Goal: Task Accomplishment & Management: Use online tool/utility

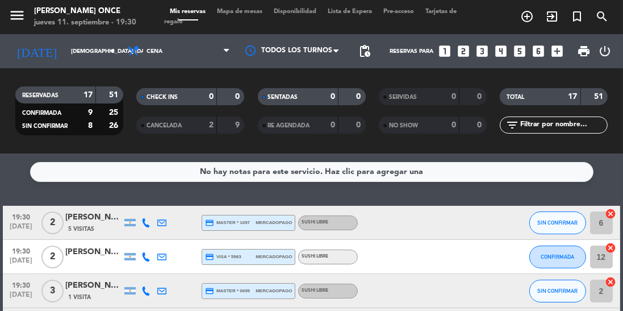
click at [4, 240] on div "19:30 [DATE]" at bounding box center [21, 257] width 36 height 34
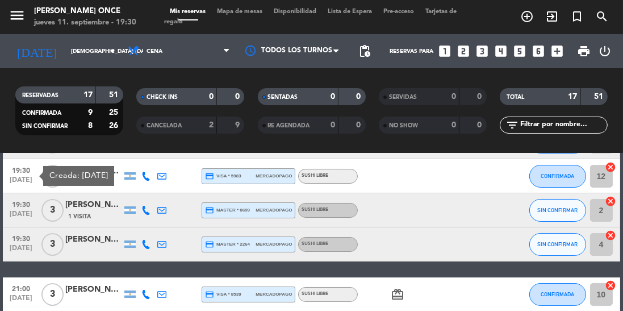
scroll to position [51, 0]
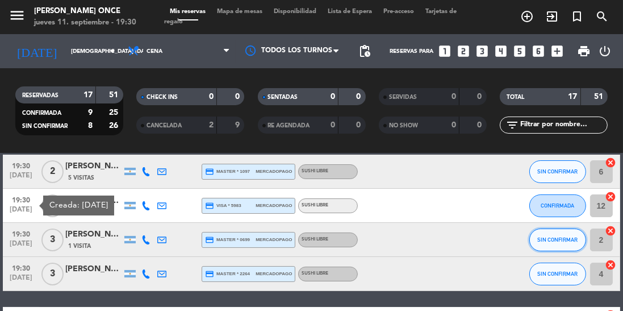
click at [559, 242] on span "SIN CONFIRMAR" at bounding box center [558, 239] width 40 height 6
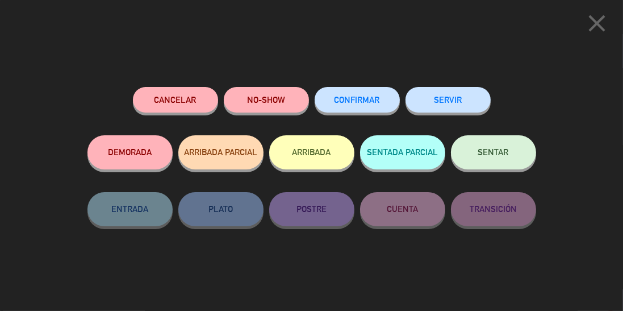
click at [457, 91] on button "SERVIR" at bounding box center [448, 100] width 85 height 26
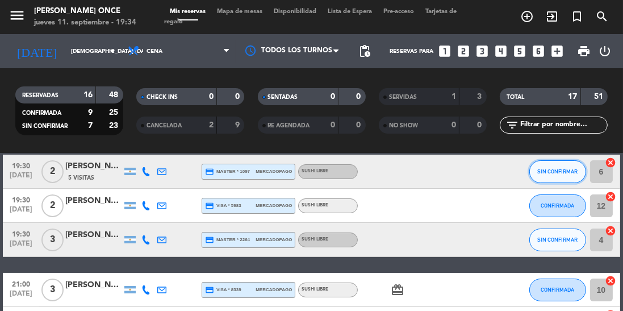
click at [559, 172] on span "SIN CONFIRMAR" at bounding box center [558, 171] width 40 height 6
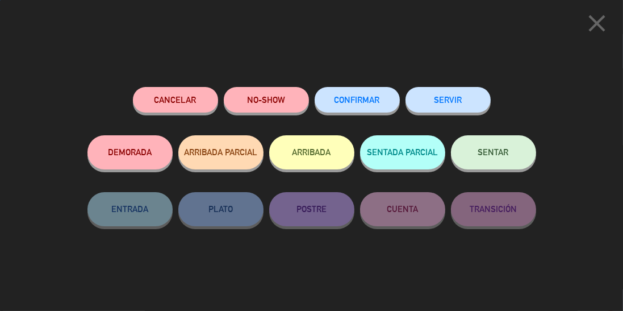
click at [458, 92] on button "SERVIR" at bounding box center [448, 100] width 85 height 26
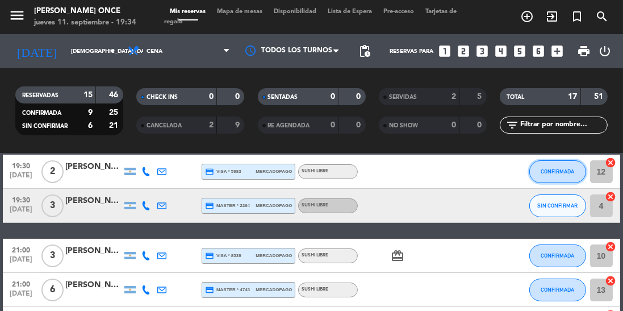
click at [564, 173] on span "CONFIRMADA" at bounding box center [558, 171] width 34 height 6
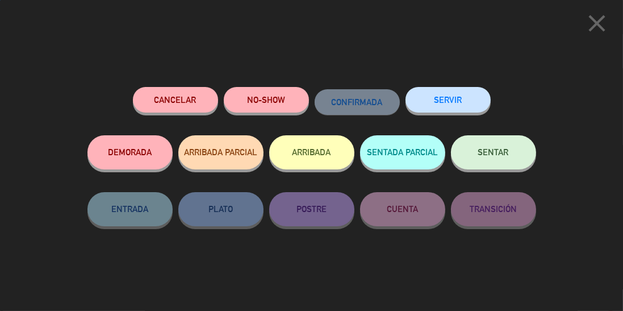
click at [442, 94] on button "SERVIR" at bounding box center [448, 100] width 85 height 26
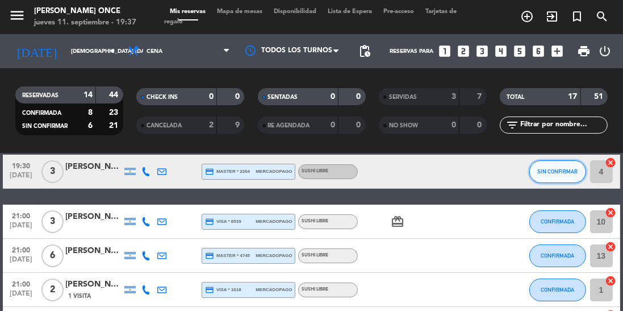
click at [548, 174] on span "SIN CONFIRMAR" at bounding box center [558, 171] width 40 height 6
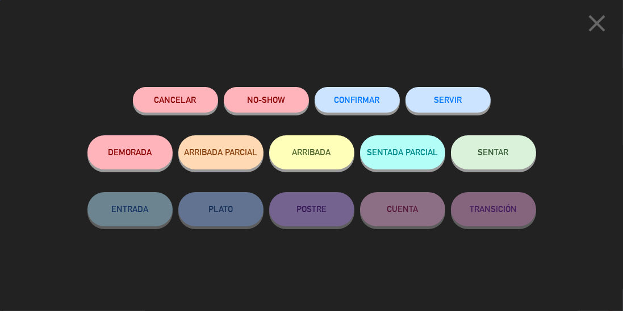
click at [459, 105] on button "SERVIR" at bounding box center [448, 100] width 85 height 26
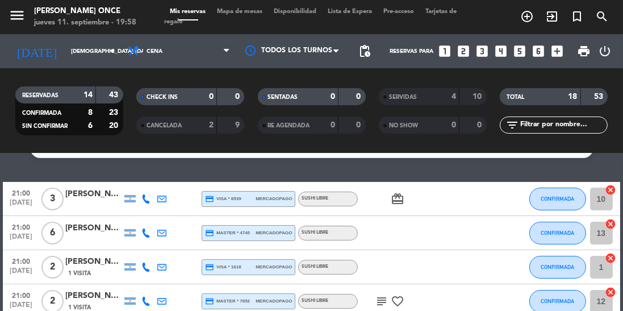
scroll to position [0, 0]
